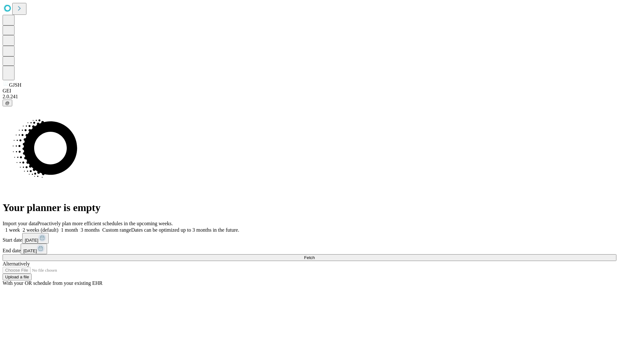
click at [315, 255] on span "Fetch" at bounding box center [309, 257] width 11 height 5
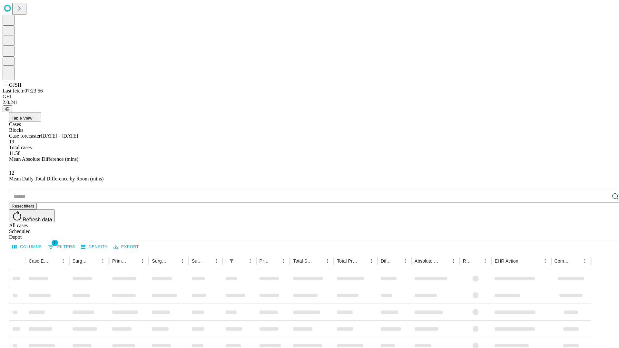
click at [32, 116] on span "Table View" at bounding box center [22, 118] width 21 height 5
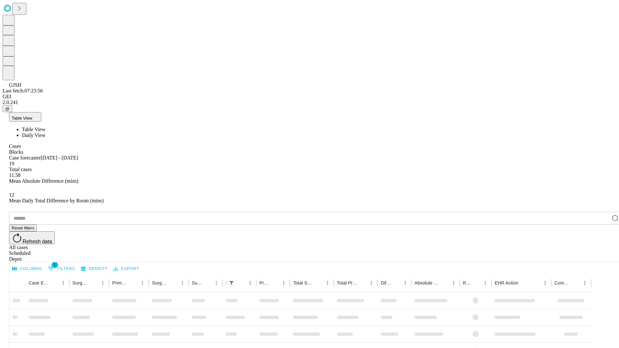
click at [45, 133] on span "Daily View" at bounding box center [34, 135] width 24 height 5
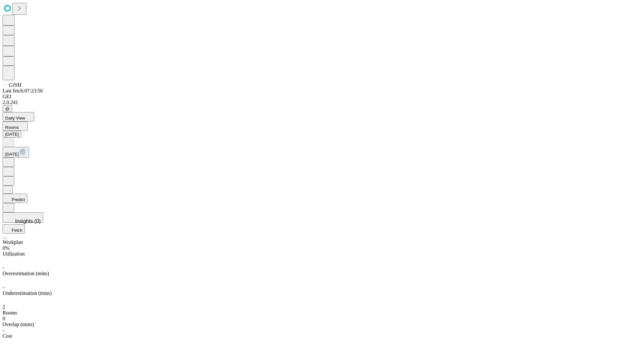
click at [27, 194] on button "Predict" at bounding box center [15, 198] width 25 height 9
